Goal: Task Accomplishment & Management: Use online tool/utility

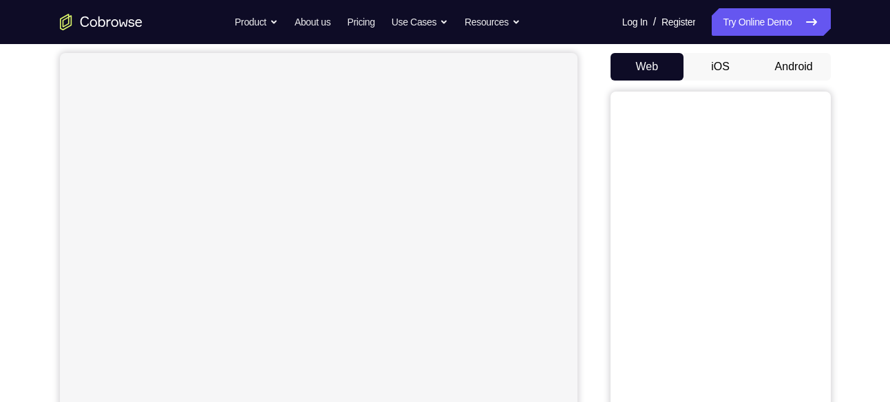
scroll to position [125, 0]
click at [784, 63] on button "Android" at bounding box center [794, 68] width 74 height 28
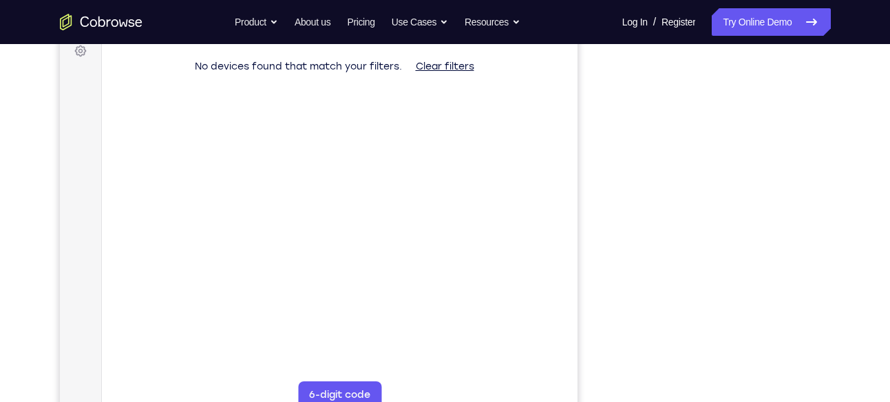
scroll to position [213, 0]
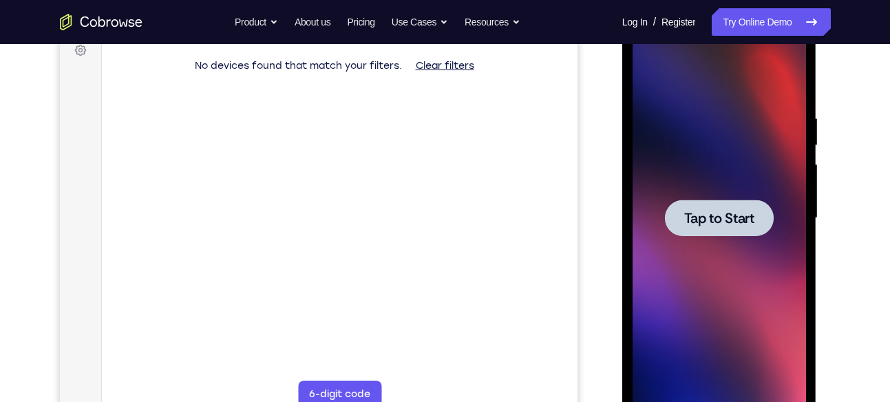
click at [694, 211] on span "Tap to Start" at bounding box center [719, 218] width 70 height 14
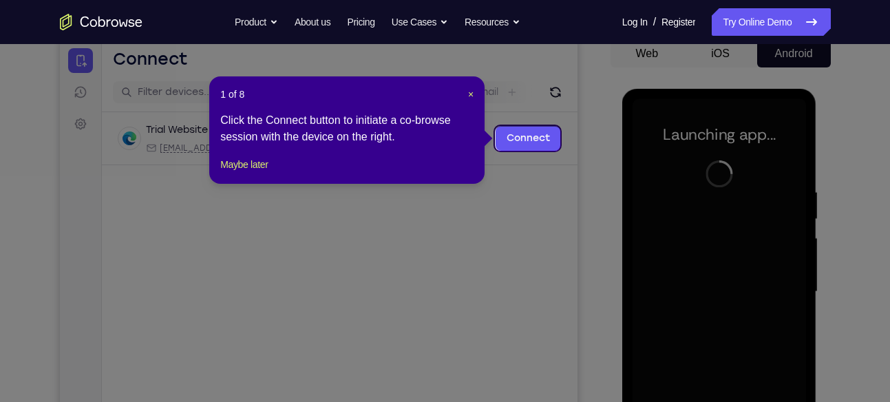
scroll to position [138, 0]
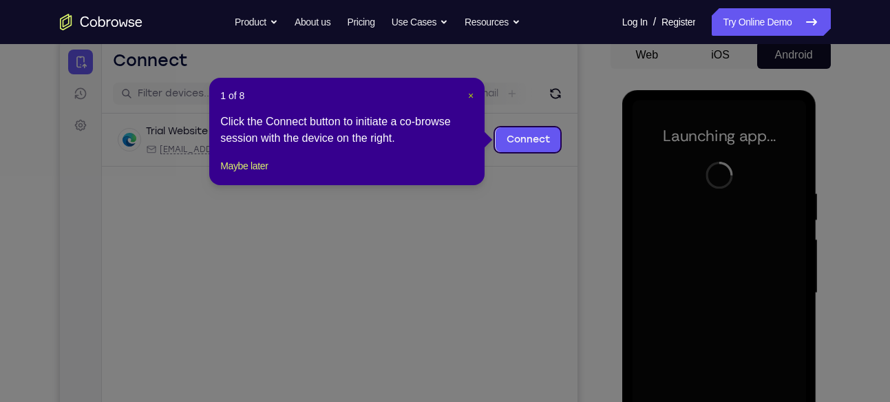
click at [469, 93] on span "×" at bounding box center [471, 95] width 6 height 11
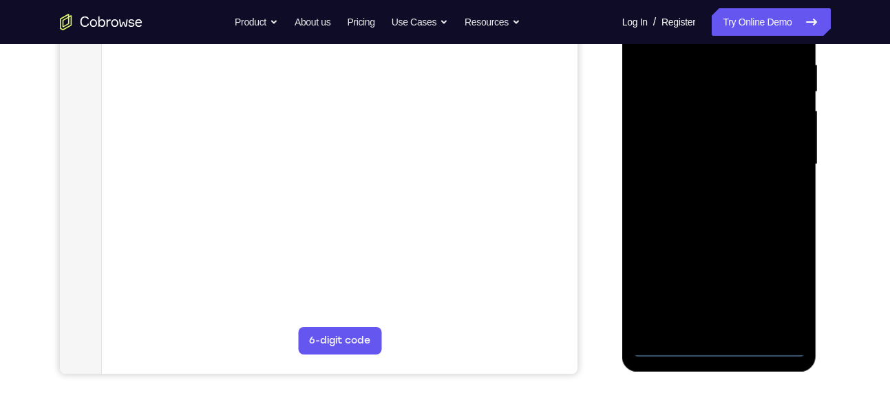
scroll to position [268, 0]
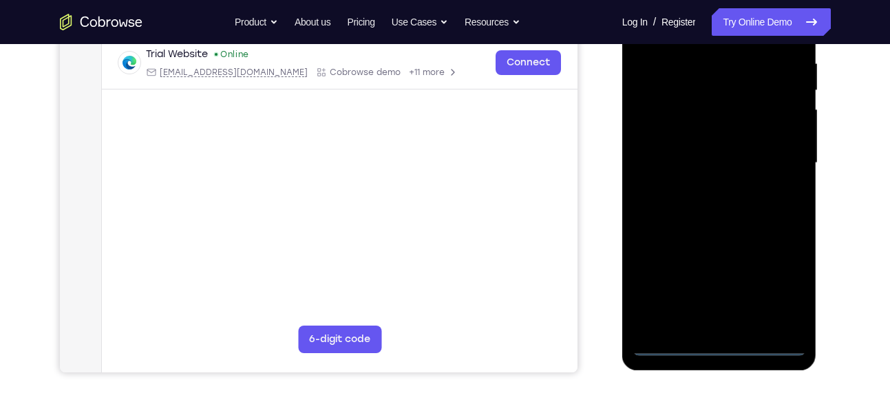
click at [716, 343] on div at bounding box center [718, 162] width 173 height 385
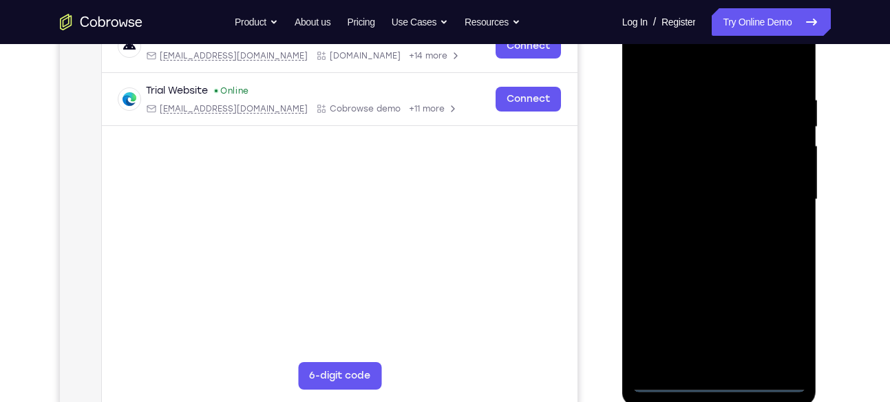
scroll to position [230, 0]
click at [788, 328] on div at bounding box center [718, 200] width 173 height 385
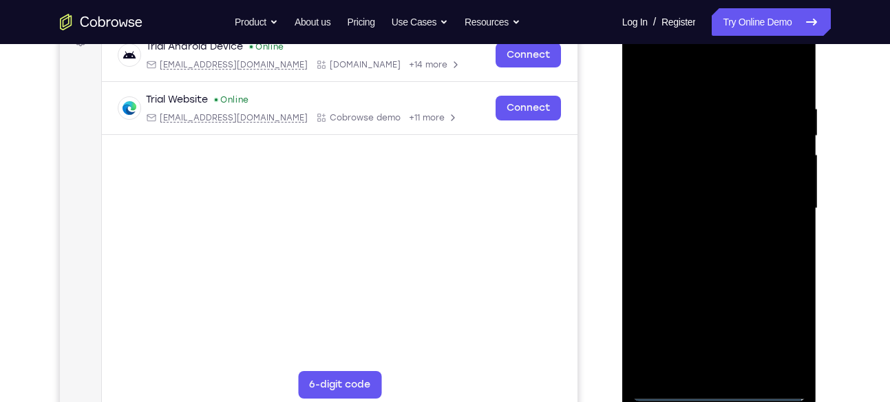
click at [686, 81] on div at bounding box center [718, 208] width 173 height 385
click at [778, 202] on div at bounding box center [718, 208] width 173 height 385
click at [704, 233] on div at bounding box center [718, 208] width 173 height 385
click at [692, 191] on div at bounding box center [718, 208] width 173 height 385
click at [692, 179] on div at bounding box center [718, 208] width 173 height 385
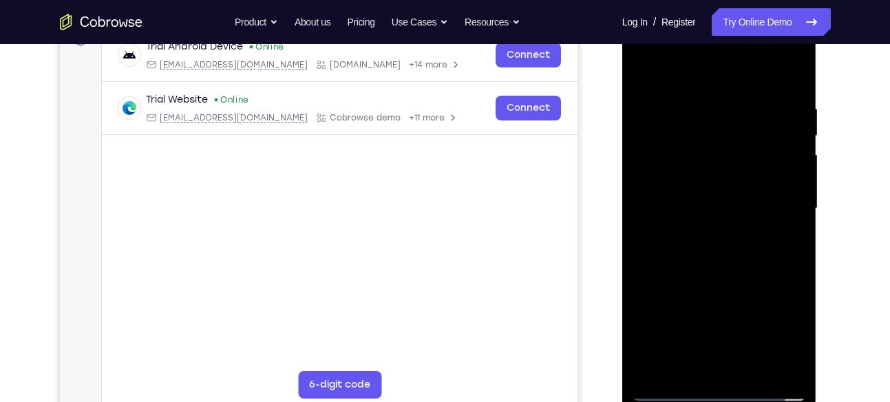
click at [692, 203] on div at bounding box center [718, 208] width 173 height 385
click at [693, 252] on div at bounding box center [718, 208] width 173 height 385
click at [789, 181] on div at bounding box center [718, 208] width 173 height 385
click at [721, 210] on div at bounding box center [718, 208] width 173 height 385
click at [675, 118] on div at bounding box center [718, 208] width 173 height 385
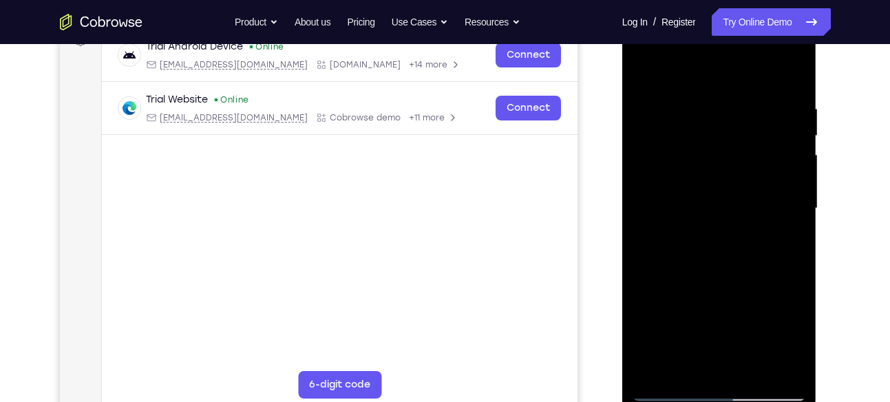
click at [669, 137] on div at bounding box center [718, 208] width 173 height 385
click at [677, 155] on div at bounding box center [718, 208] width 173 height 385
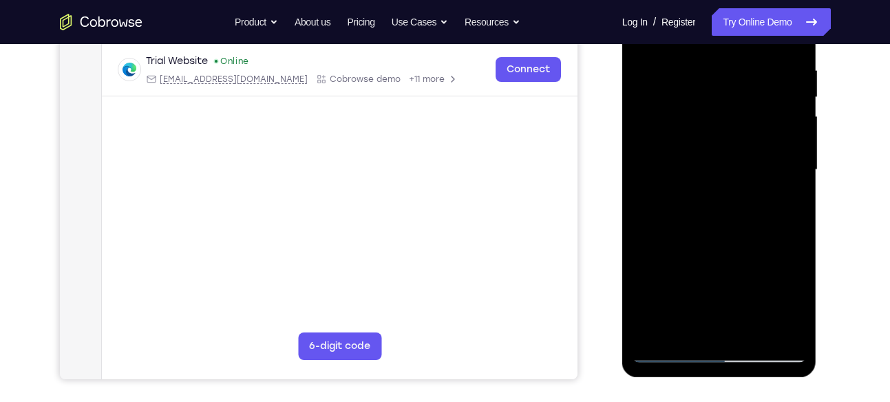
scroll to position [212, 0]
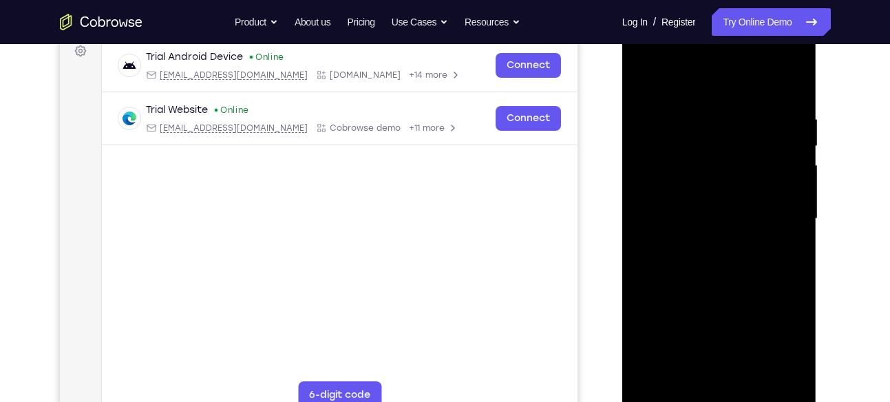
click at [788, 95] on div at bounding box center [718, 218] width 173 height 385
drag, startPoint x: 727, startPoint y: 239, endPoint x: 741, endPoint y: 70, distance: 169.2
click at [741, 70] on div at bounding box center [718, 218] width 173 height 385
drag, startPoint x: 733, startPoint y: 191, endPoint x: 749, endPoint y: 88, distance: 103.7
click at [749, 88] on div at bounding box center [718, 218] width 173 height 385
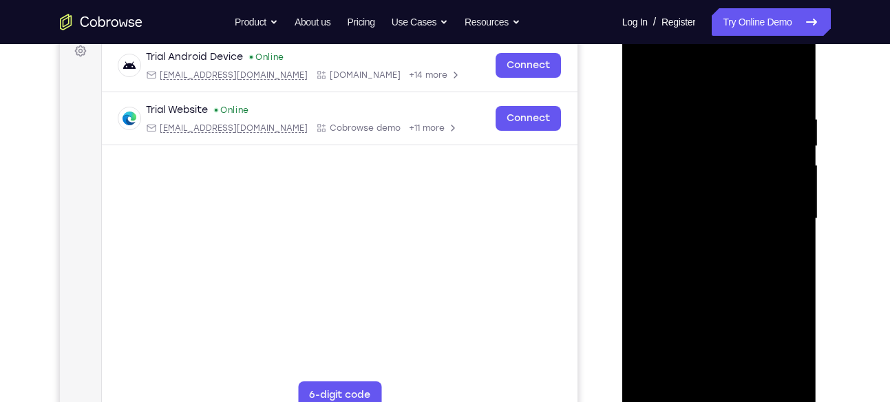
click at [757, 378] on div at bounding box center [718, 218] width 173 height 385
click at [720, 288] on div at bounding box center [718, 218] width 173 height 385
click at [721, 214] on div at bounding box center [718, 218] width 173 height 385
click at [781, 246] on div at bounding box center [718, 218] width 173 height 385
click at [645, 76] on div at bounding box center [718, 218] width 173 height 385
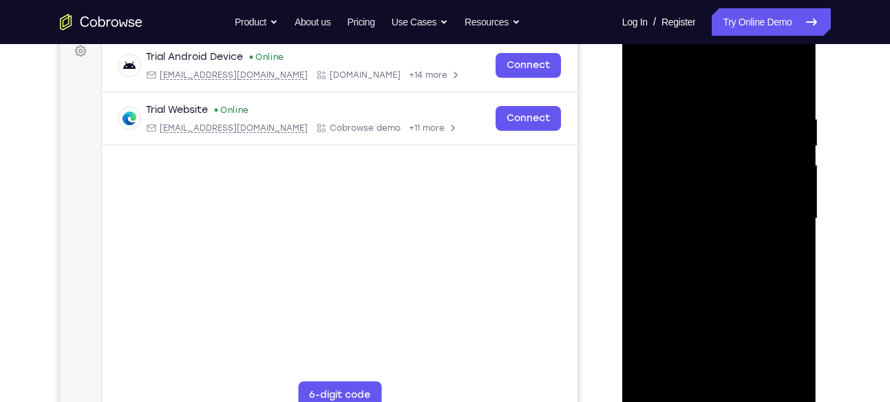
click at [714, 242] on div at bounding box center [718, 218] width 173 height 385
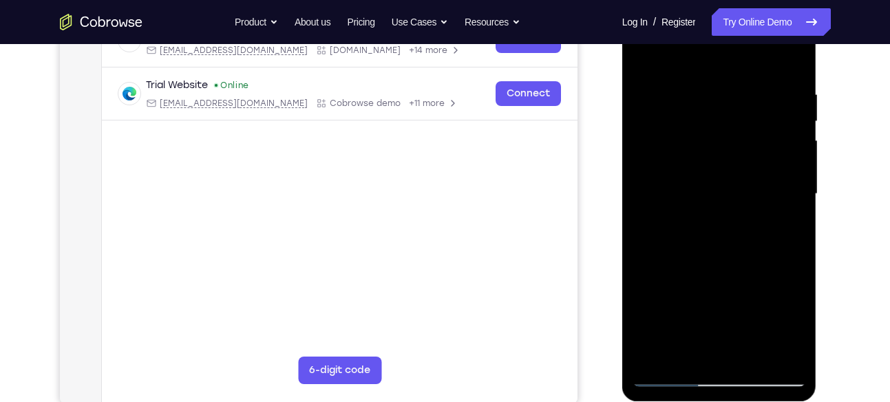
scroll to position [237, 0]
click at [696, 341] on div at bounding box center [718, 193] width 173 height 385
click at [785, 224] on div at bounding box center [718, 193] width 173 height 385
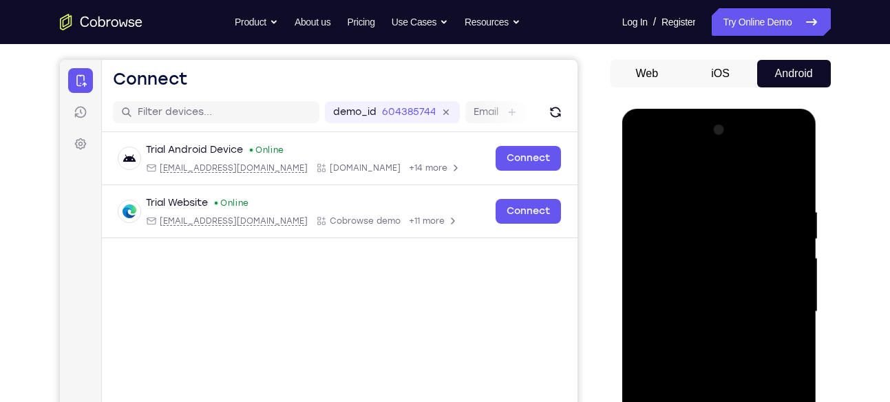
scroll to position [118, 0]
click at [698, 197] on div at bounding box center [718, 312] width 173 height 385
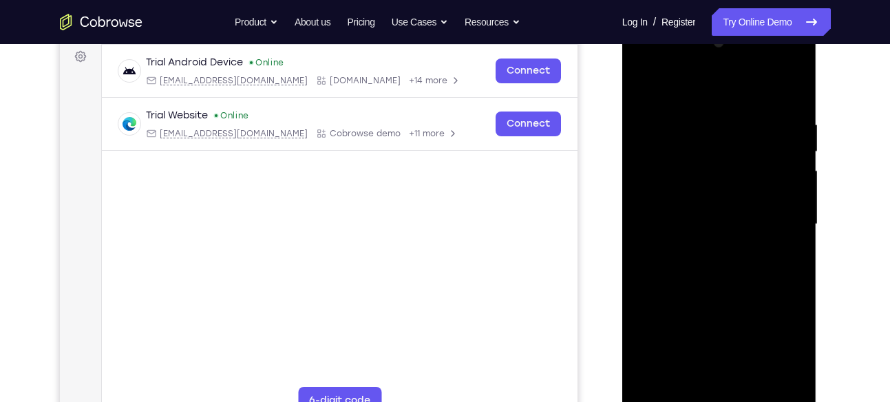
scroll to position [209, 0]
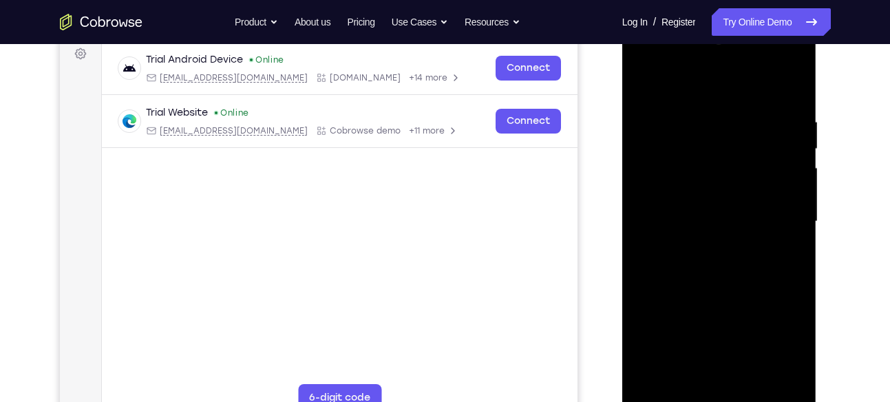
click at [674, 102] on div at bounding box center [718, 221] width 173 height 385
drag, startPoint x: 733, startPoint y: 260, endPoint x: 752, endPoint y: 117, distance: 144.3
click at [752, 117] on div at bounding box center [718, 221] width 173 height 385
drag, startPoint x: 751, startPoint y: 224, endPoint x: 762, endPoint y: 116, distance: 108.6
click at [762, 116] on div at bounding box center [718, 221] width 173 height 385
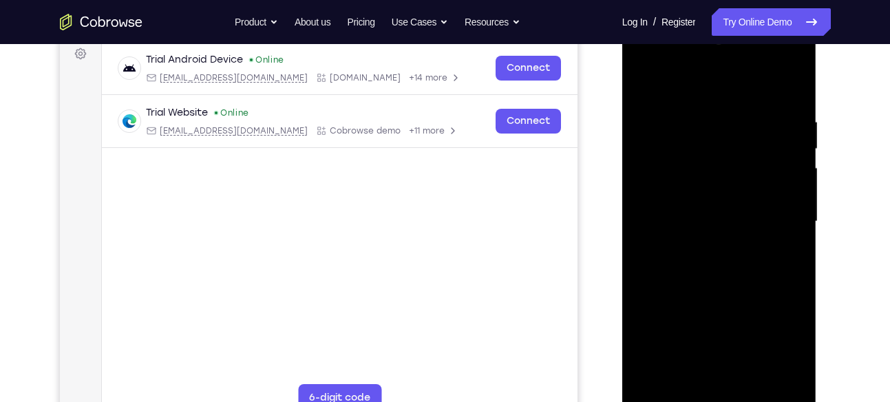
drag, startPoint x: 732, startPoint y: 167, endPoint x: 753, endPoint y: 328, distance: 162.4
click at [753, 328] on div at bounding box center [718, 221] width 173 height 385
drag, startPoint x: 689, startPoint y: 177, endPoint x: 702, endPoint y: 299, distance: 122.4
click at [702, 299] on div at bounding box center [718, 221] width 173 height 385
drag, startPoint x: 707, startPoint y: 228, endPoint x: 710, endPoint y: 275, distance: 46.9
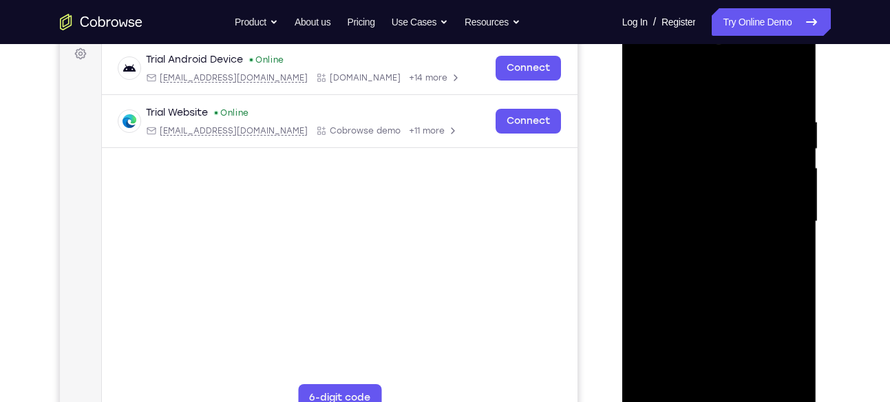
click at [710, 275] on div at bounding box center [718, 221] width 173 height 385
click at [707, 126] on div at bounding box center [718, 221] width 173 height 385
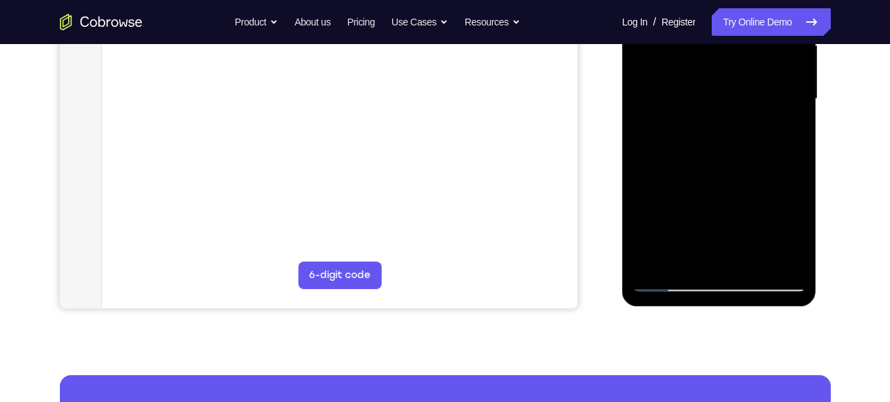
click at [650, 257] on div at bounding box center [718, 98] width 173 height 385
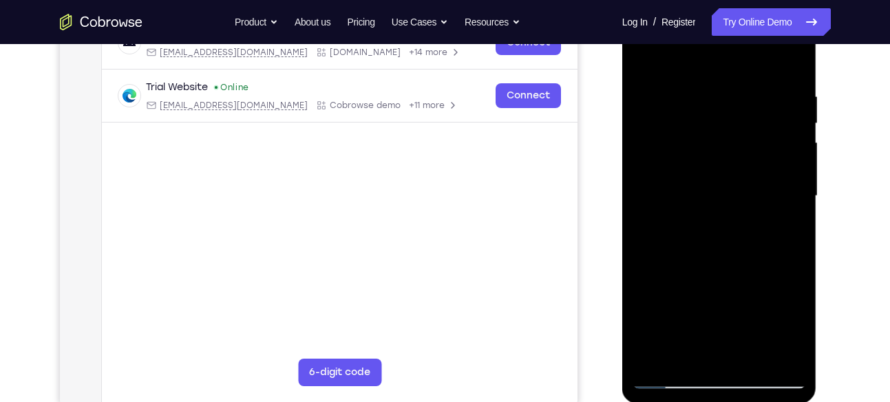
scroll to position [234, 0]
click at [700, 85] on div at bounding box center [718, 196] width 173 height 385
click at [706, 354] on div at bounding box center [718, 196] width 173 height 385
click at [783, 181] on div at bounding box center [718, 196] width 173 height 385
click at [740, 349] on div at bounding box center [718, 196] width 173 height 385
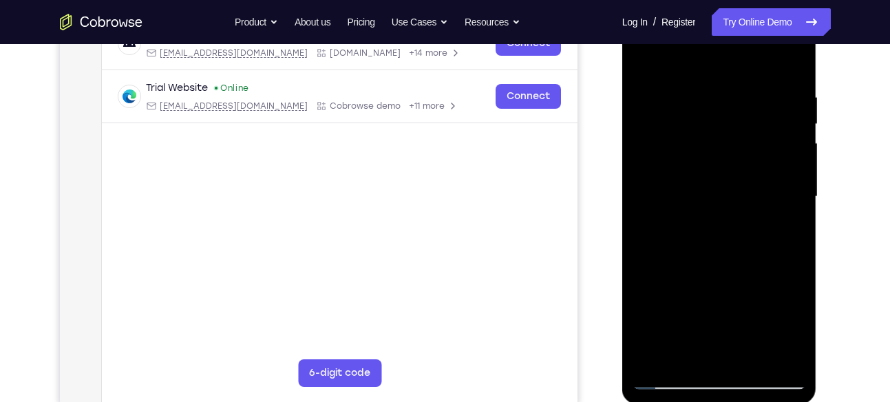
click at [640, 215] on div at bounding box center [718, 196] width 173 height 385
click at [689, 354] on div at bounding box center [718, 196] width 173 height 385
click at [786, 346] on div at bounding box center [718, 196] width 173 height 385
click at [779, 207] on div at bounding box center [718, 196] width 173 height 385
click at [789, 350] on div at bounding box center [718, 196] width 173 height 385
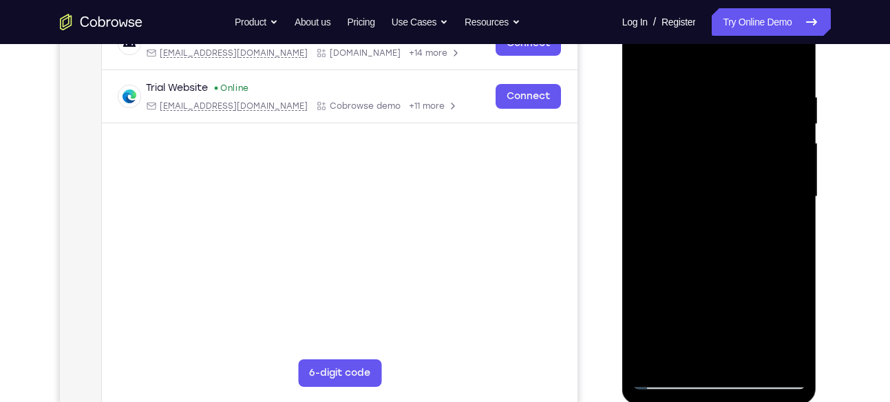
click at [778, 56] on div at bounding box center [718, 196] width 173 height 385
click at [782, 58] on div at bounding box center [718, 196] width 173 height 385
click at [758, 167] on div at bounding box center [718, 196] width 173 height 385
click at [786, 177] on div at bounding box center [718, 196] width 173 height 385
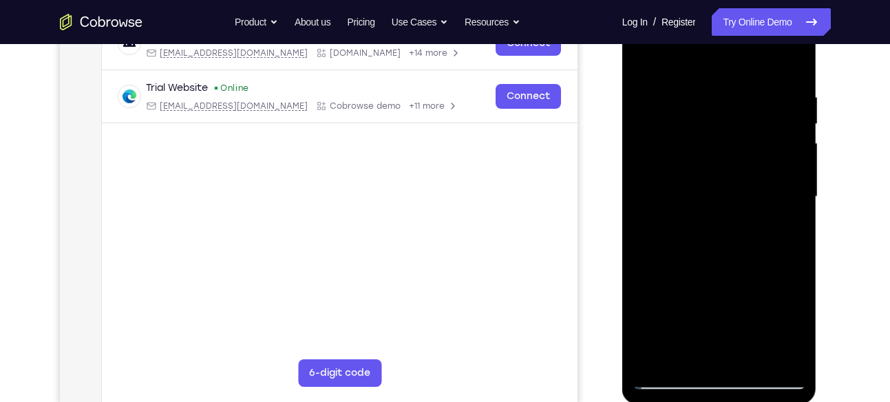
click at [791, 63] on div at bounding box center [718, 196] width 173 height 385
click at [753, 356] on div at bounding box center [718, 196] width 173 height 385
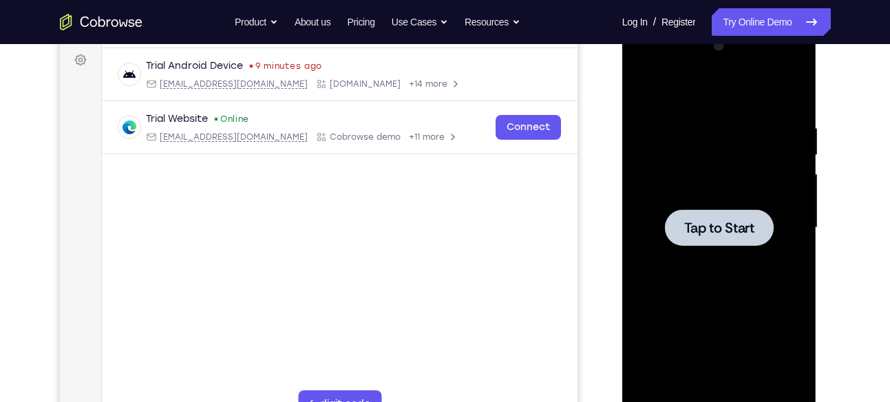
scroll to position [204, 0]
